Goal: Task Accomplishment & Management: Manage account settings

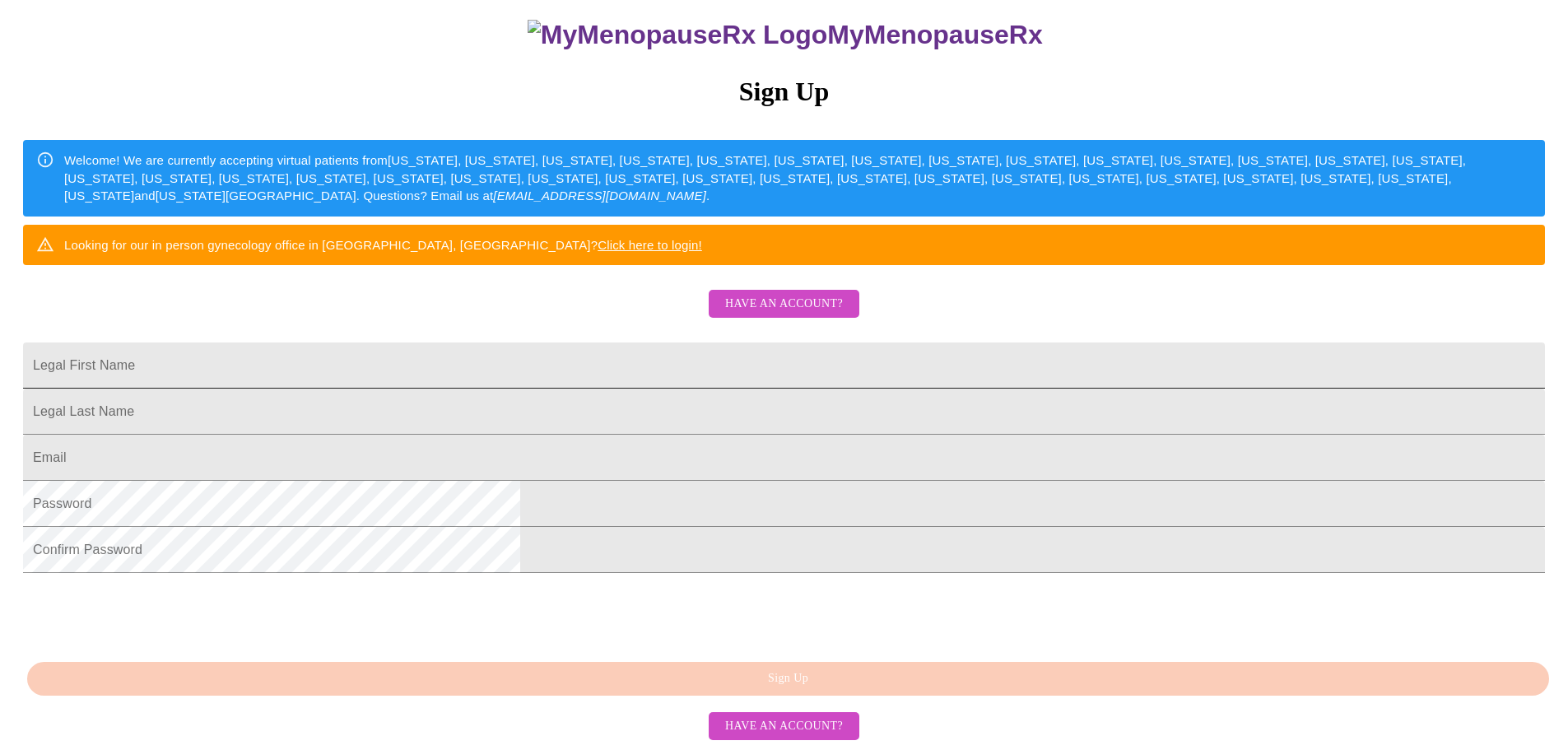
scroll to position [307, 0]
click at [774, 725] on span "Have an account?" at bounding box center [784, 726] width 117 height 21
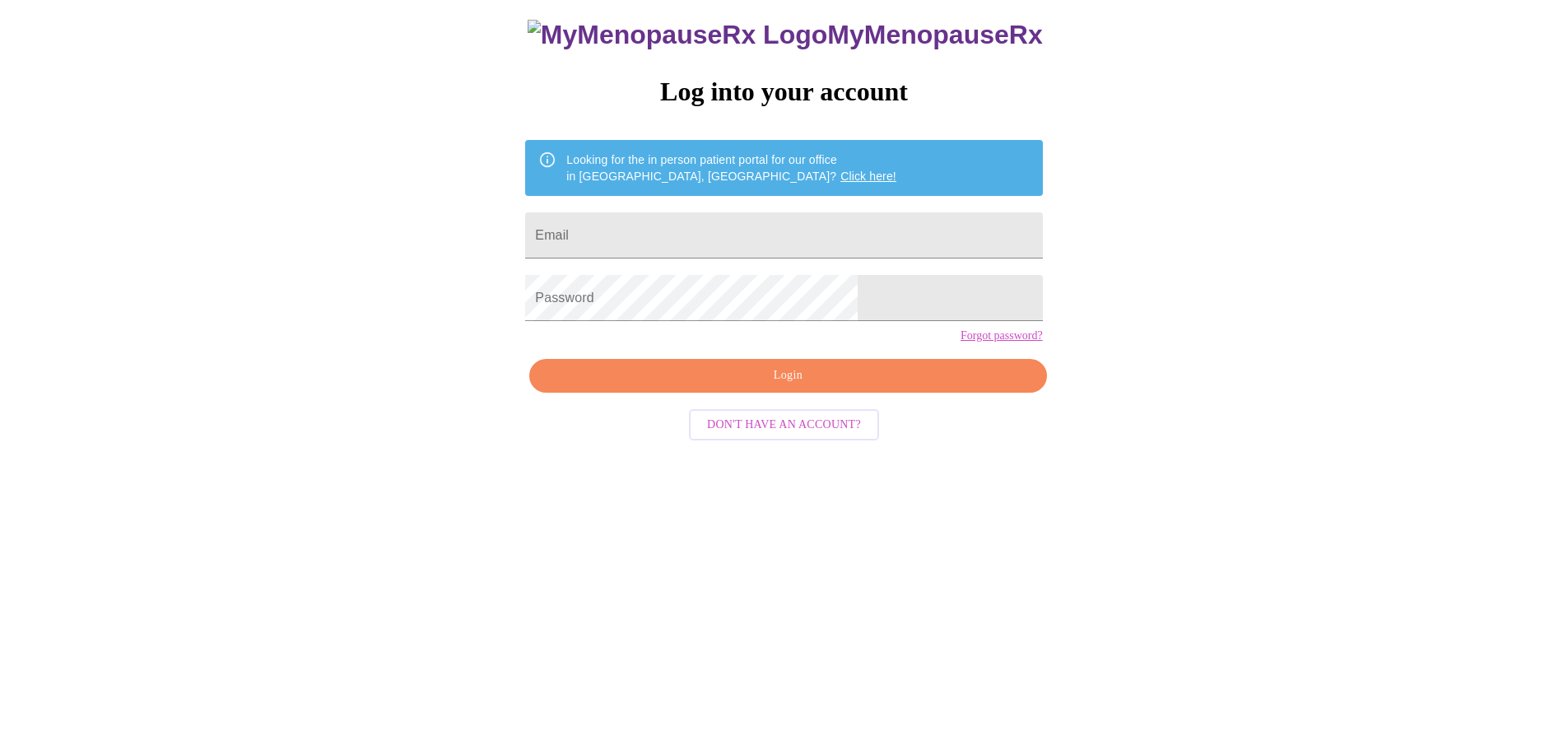
scroll to position [16, 0]
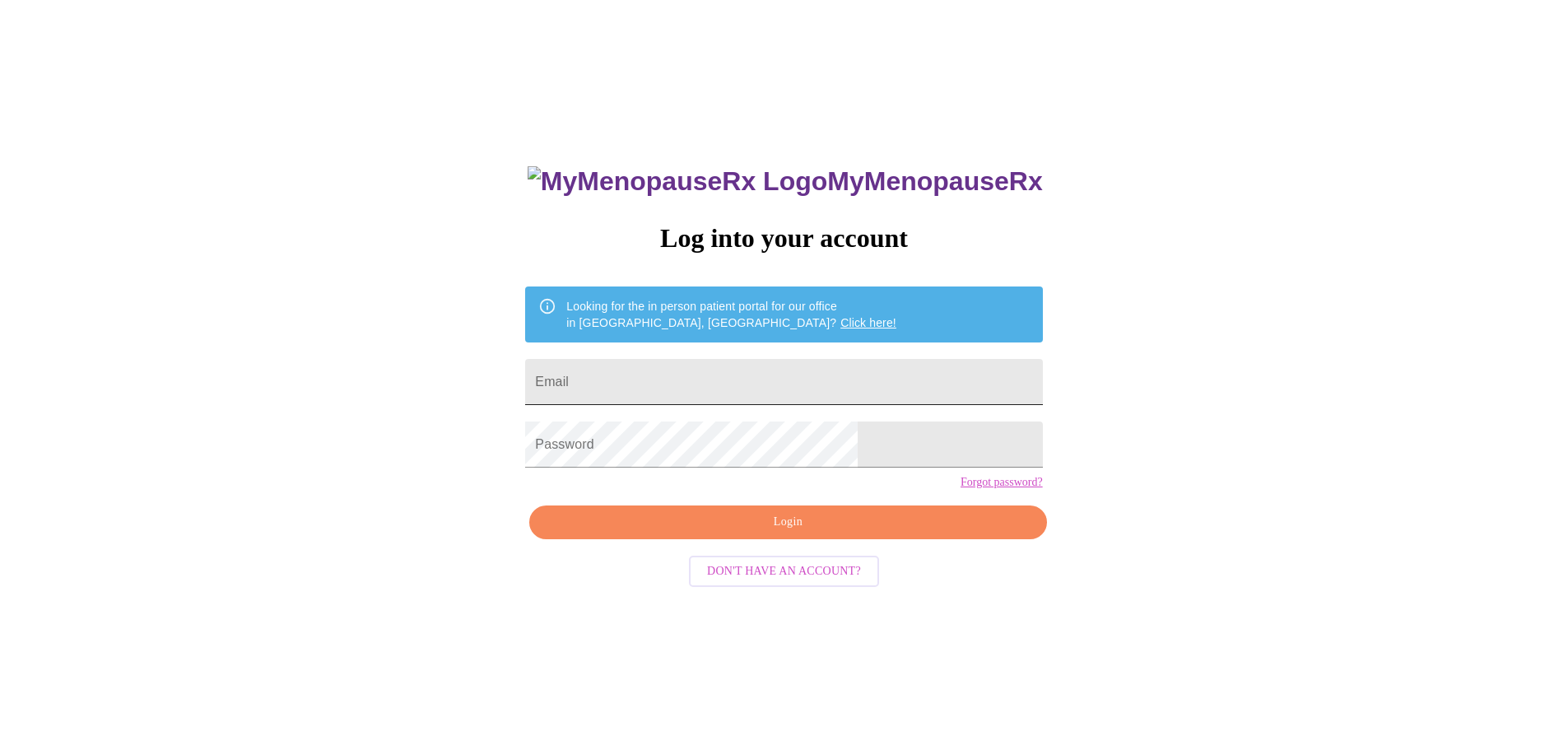
click at [674, 378] on input "Email" at bounding box center [784, 381] width 517 height 46
type input "[PERSON_NAME][EMAIL_ADDRESS][DOMAIN_NAME]"
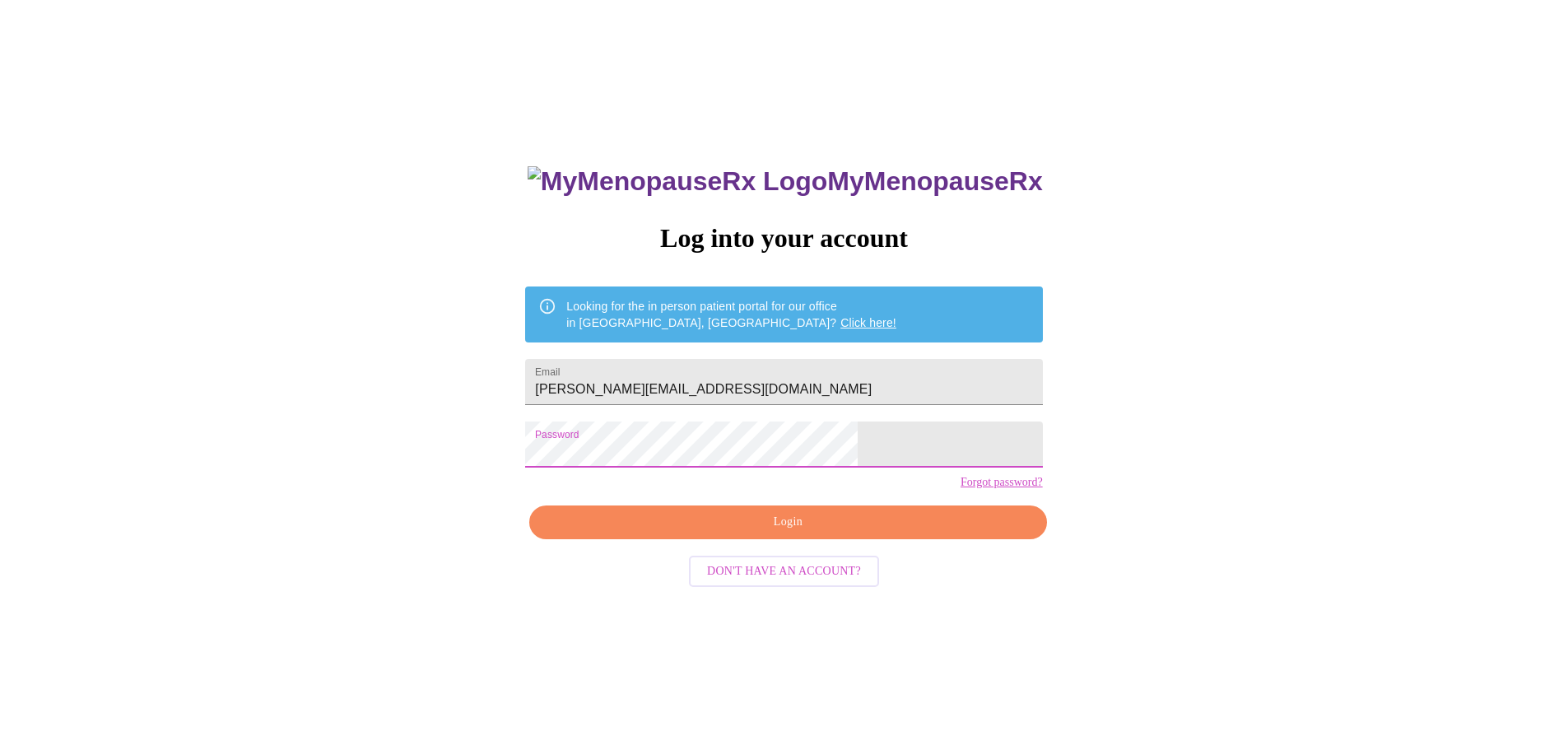
drag, startPoint x: 804, startPoint y: 543, endPoint x: 812, endPoint y: 546, distance: 8.5
click at [804, 532] on span "Login" at bounding box center [787, 522] width 479 height 21
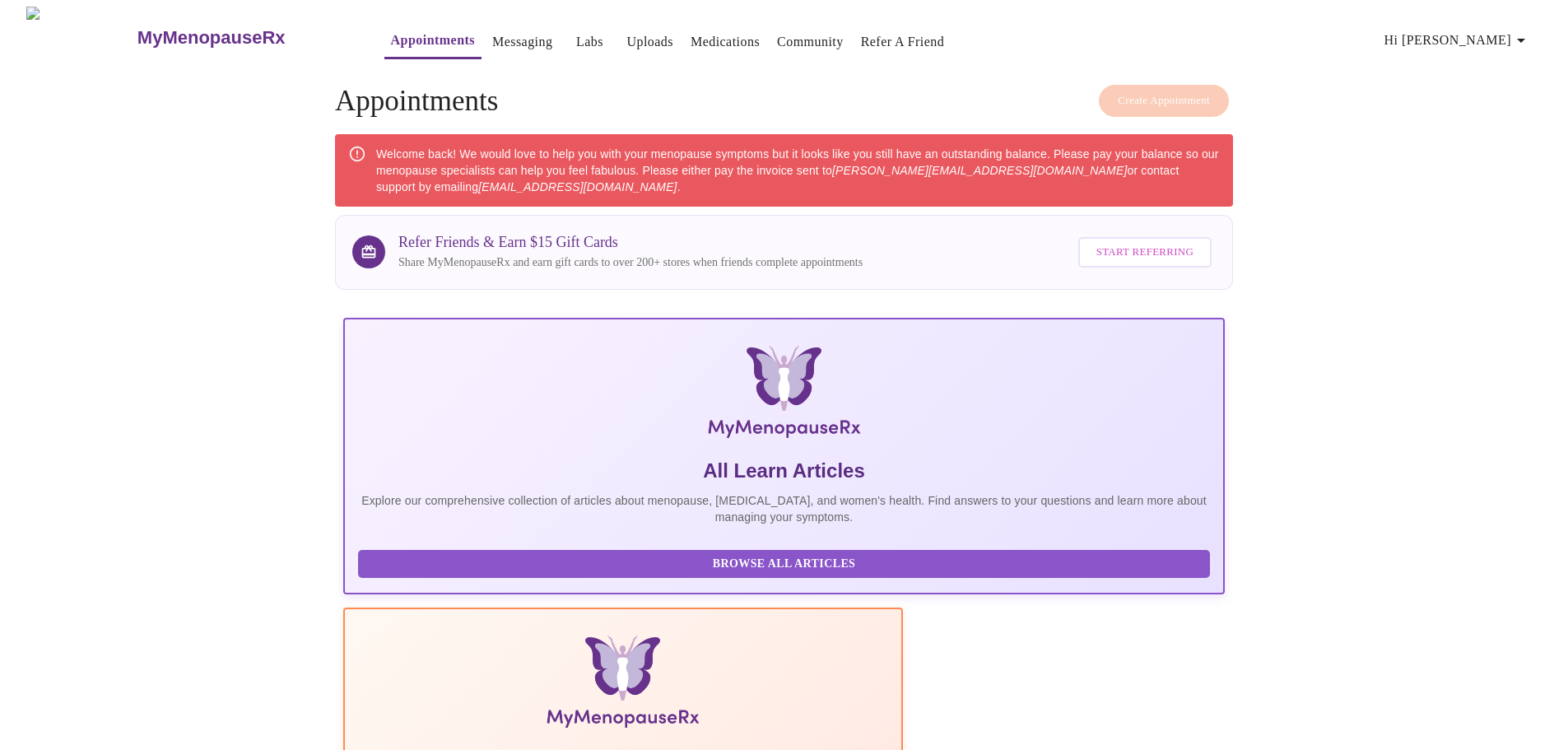
click at [391, 29] on link "Appointments" at bounding box center [433, 40] width 84 height 23
click at [1492, 33] on span "Hi [PERSON_NAME]" at bounding box center [1457, 40] width 147 height 23
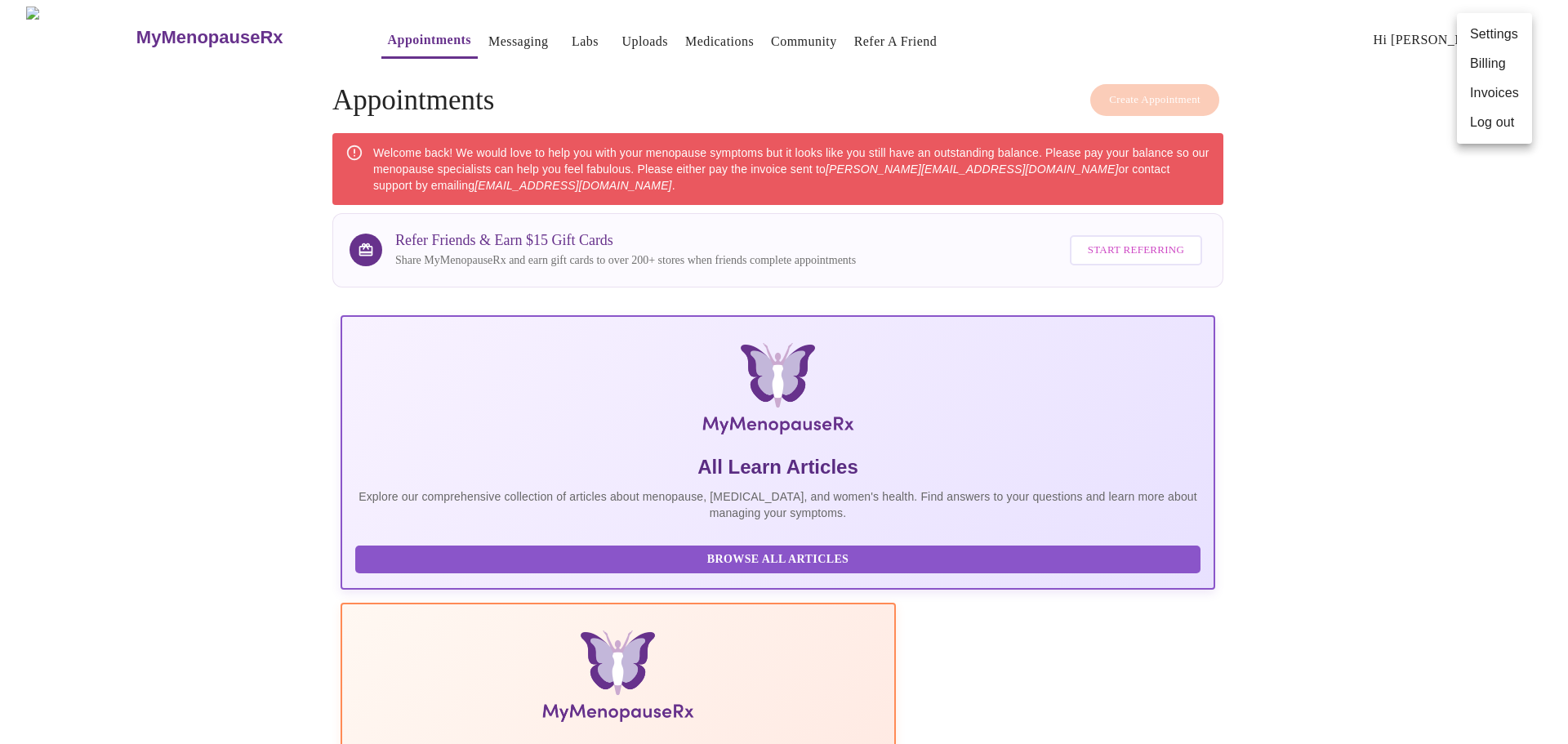
click at [614, 34] on div at bounding box center [784, 372] width 1568 height 744
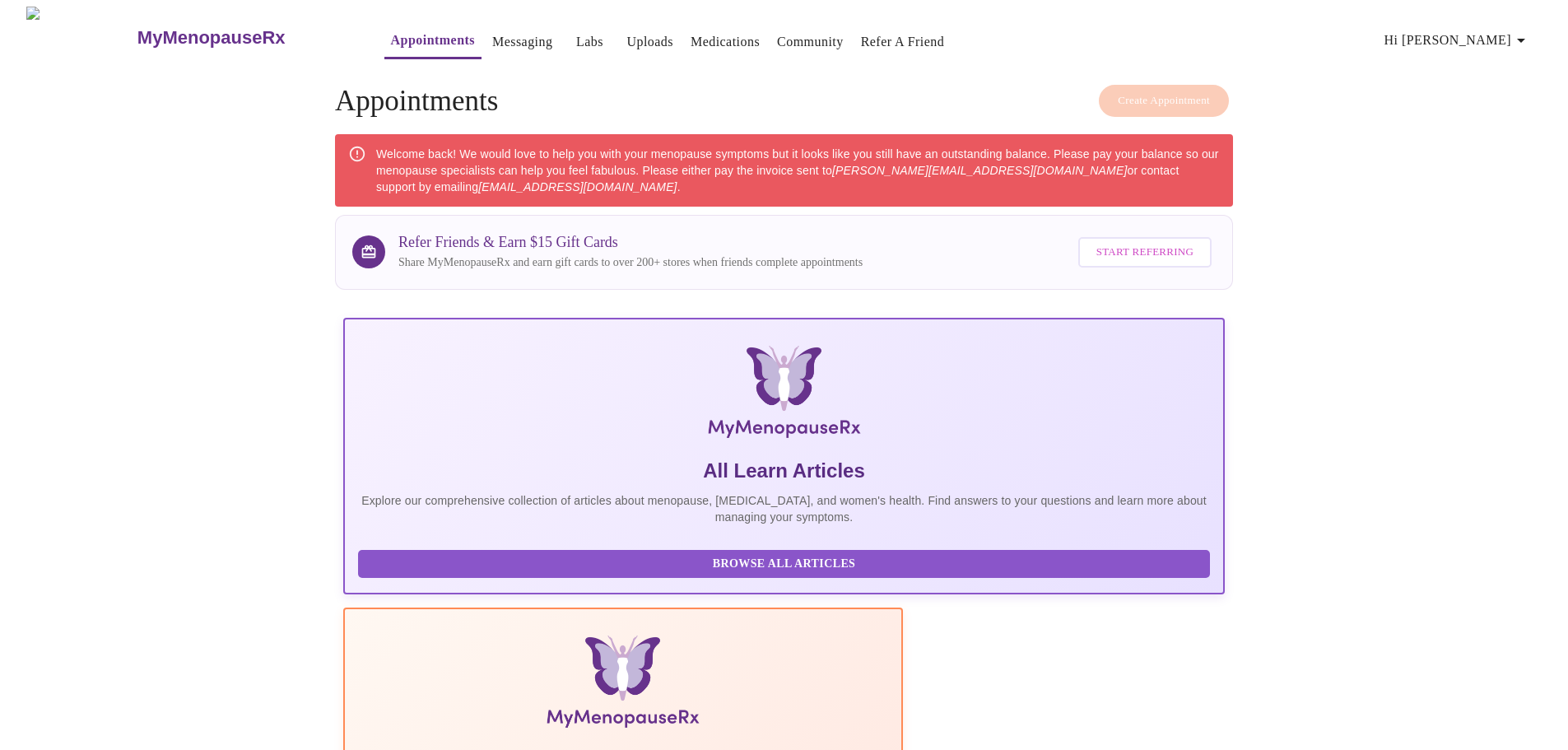
click at [691, 35] on link "Medications" at bounding box center [725, 41] width 69 height 23
